Goal: Submit feedback/report problem

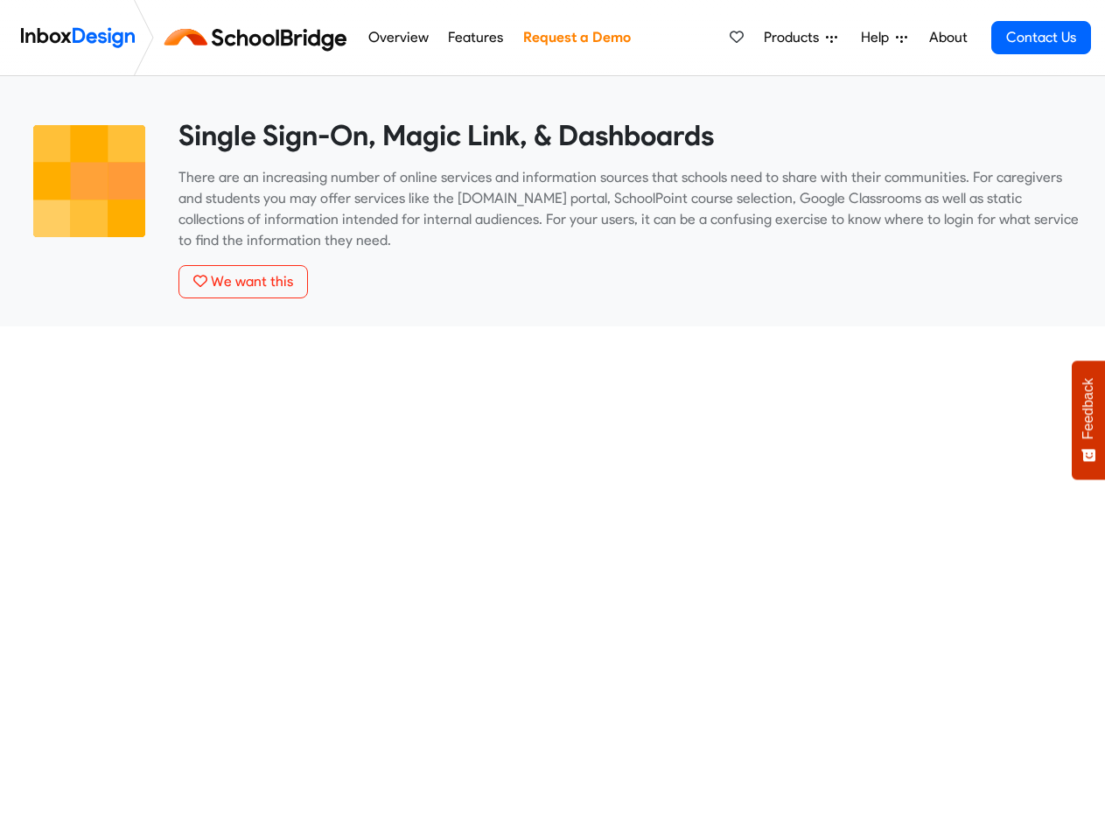
click at [802, 38] on span "Products" at bounding box center [795, 37] width 62 height 21
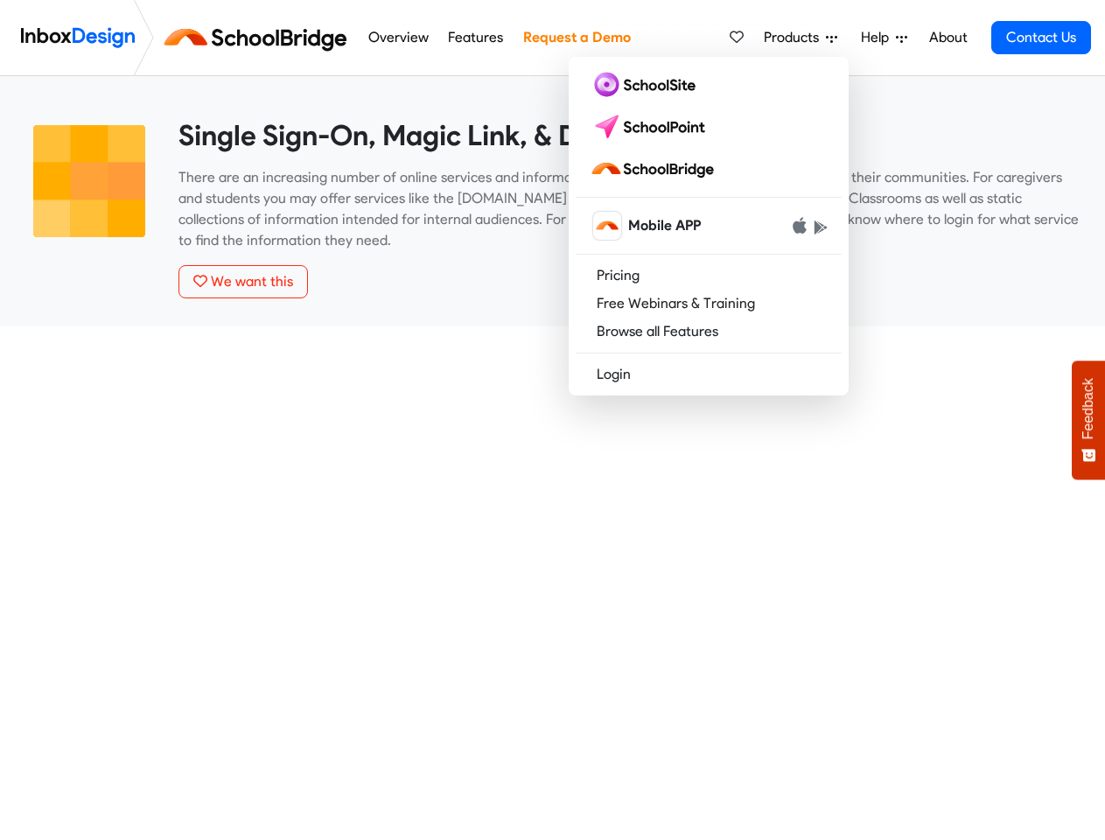
click at [886, 38] on span "Help" at bounding box center [878, 37] width 35 height 21
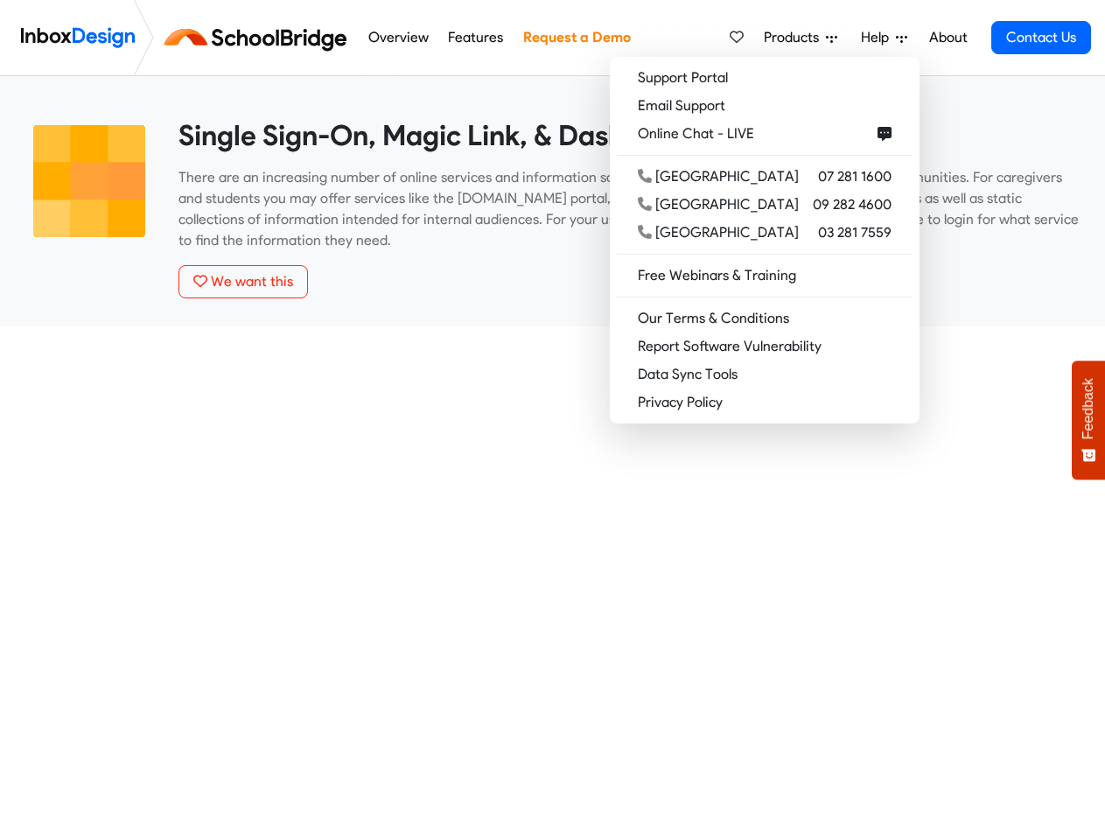
click at [1089, 420] on span "Feedback" at bounding box center [1089, 408] width 16 height 61
